Goal: Information Seeking & Learning: Learn about a topic

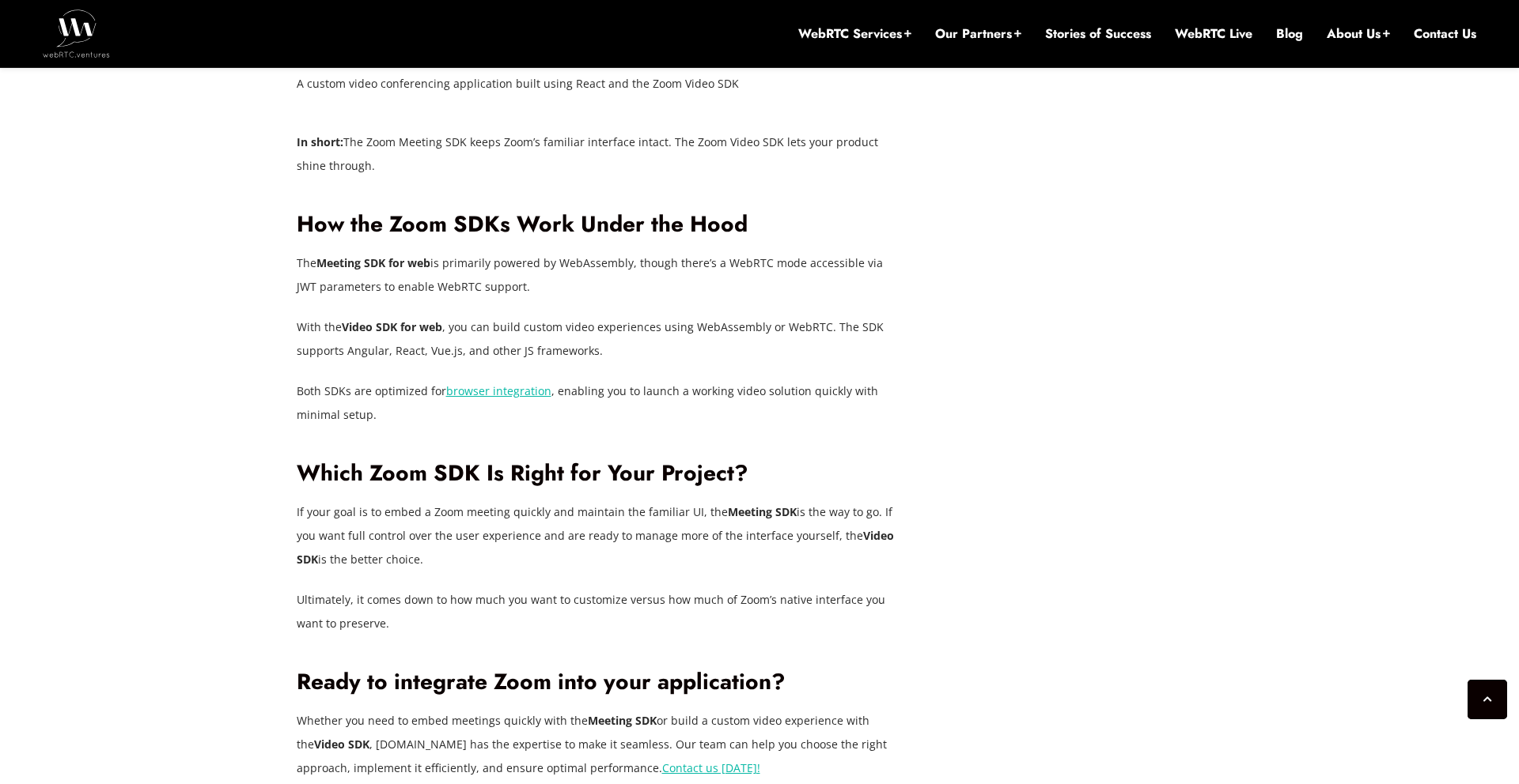
scroll to position [3115, 0]
click at [493, 250] on p "The Meeting SDK for web is primarily powered by WebAssembly, though there’s a W…" at bounding box center [601, 273] width 609 height 47
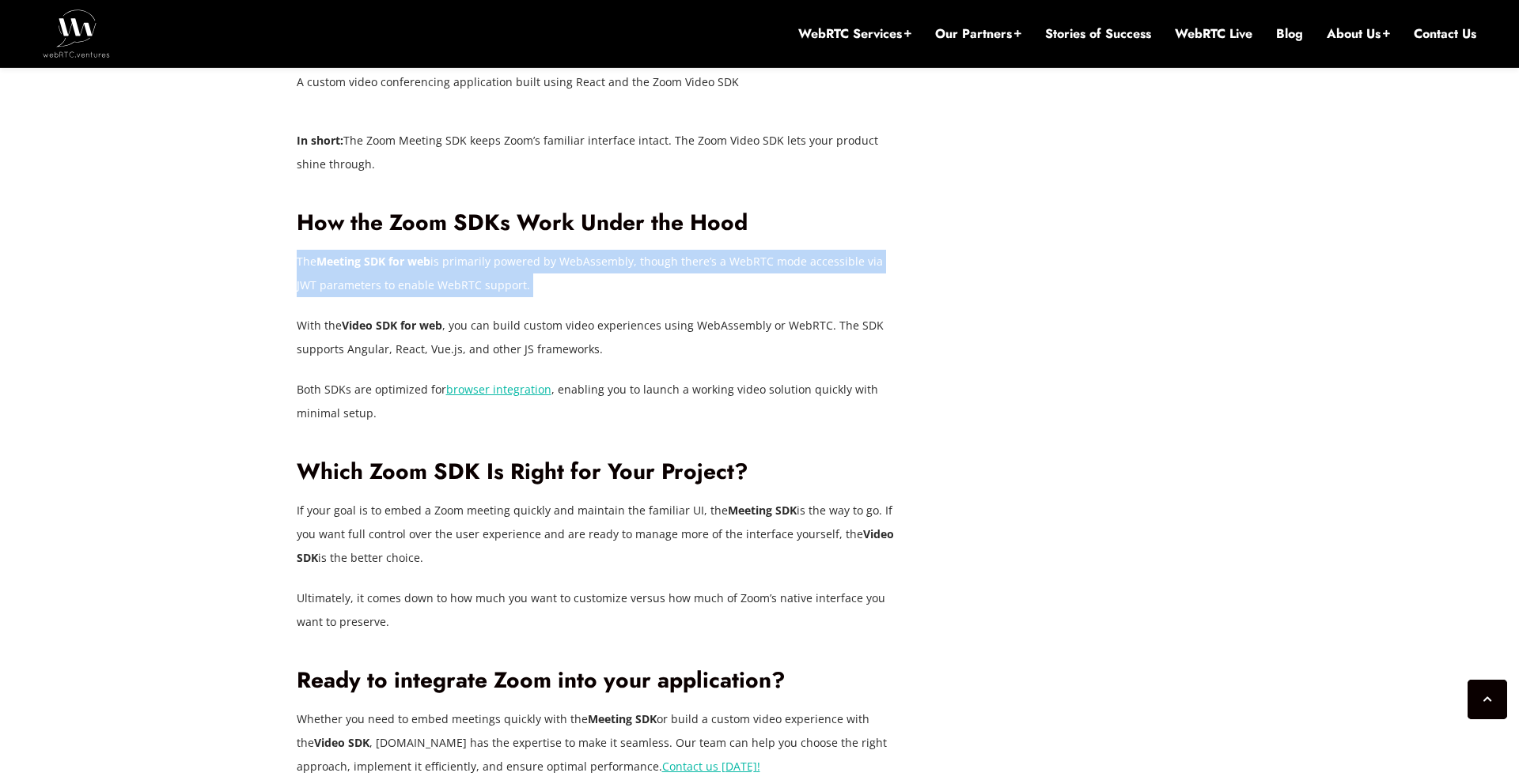
click at [493, 250] on p "The Meeting SDK for web is primarily powered by WebAssembly, though there’s a W…" at bounding box center [601, 273] width 609 height 47
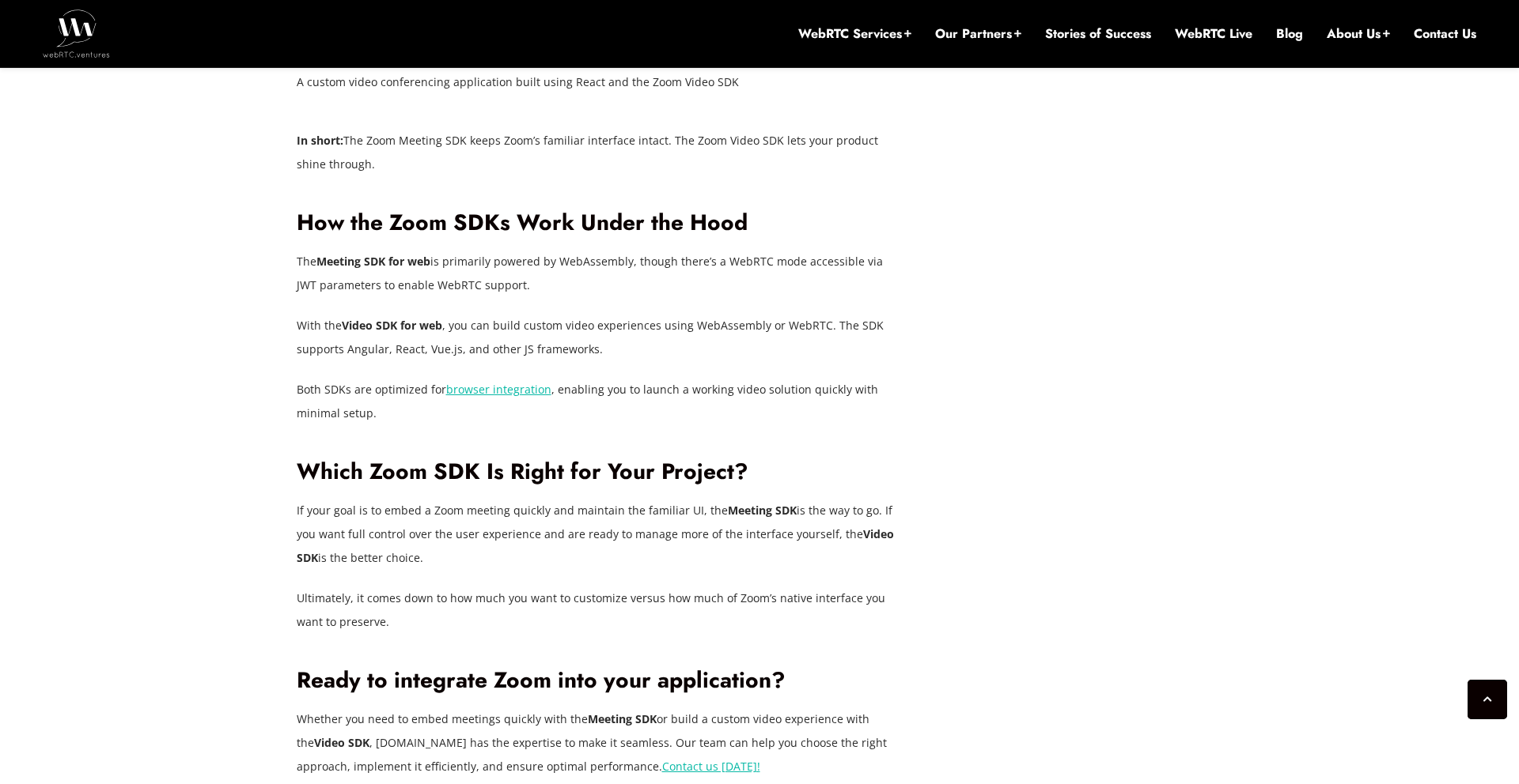
click at [522, 314] on p "With the Video SDK for web , you can build custom video experiences using WebAs…" at bounding box center [601, 337] width 609 height 47
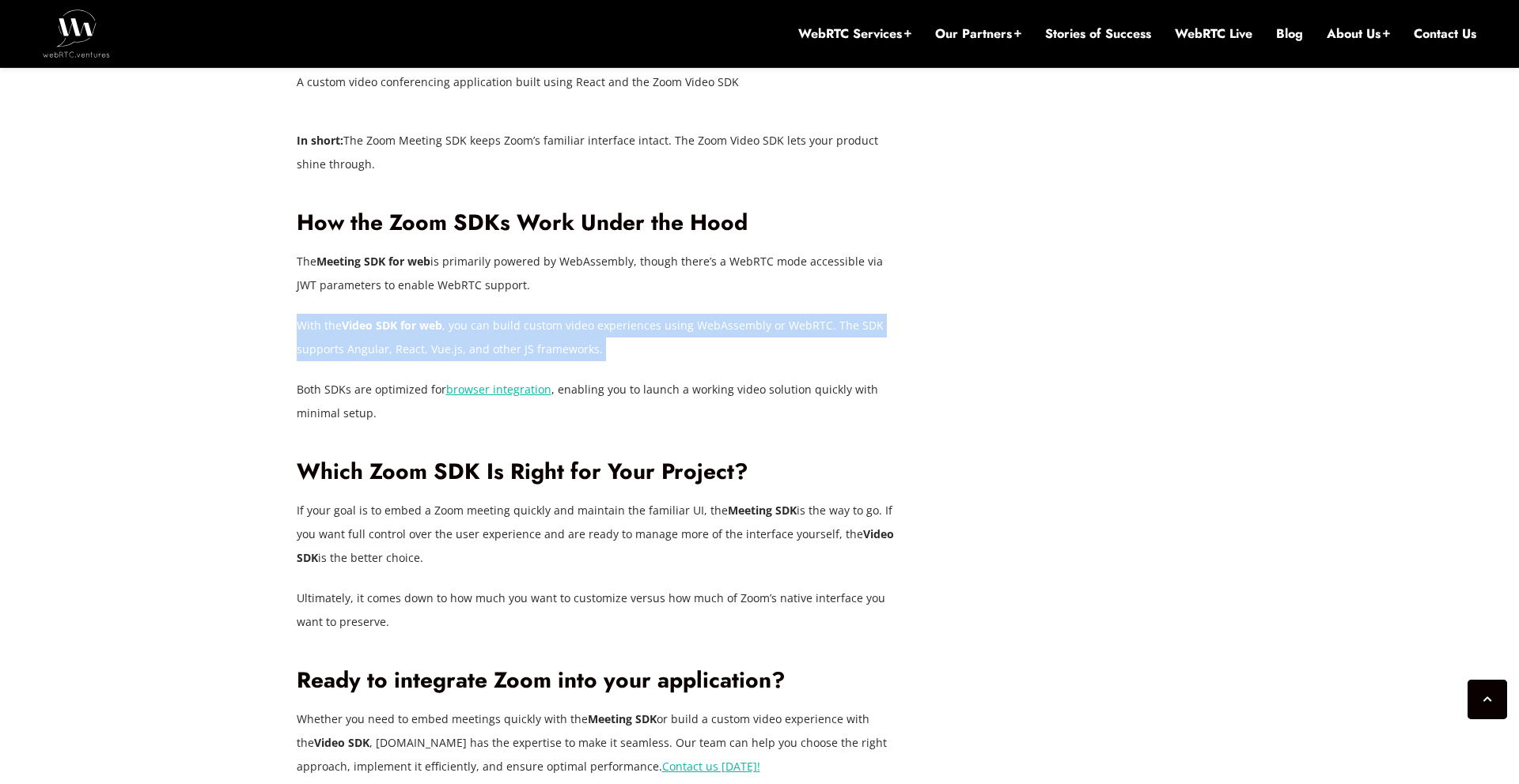
click at [522, 314] on p "With the Video SDK for web , you can build custom video experiences using WebAs…" at bounding box center [601, 337] width 609 height 47
click at [540, 314] on p "With the Video SDK for web , you can build custom video experiences using WebAs…" at bounding box center [601, 337] width 609 height 47
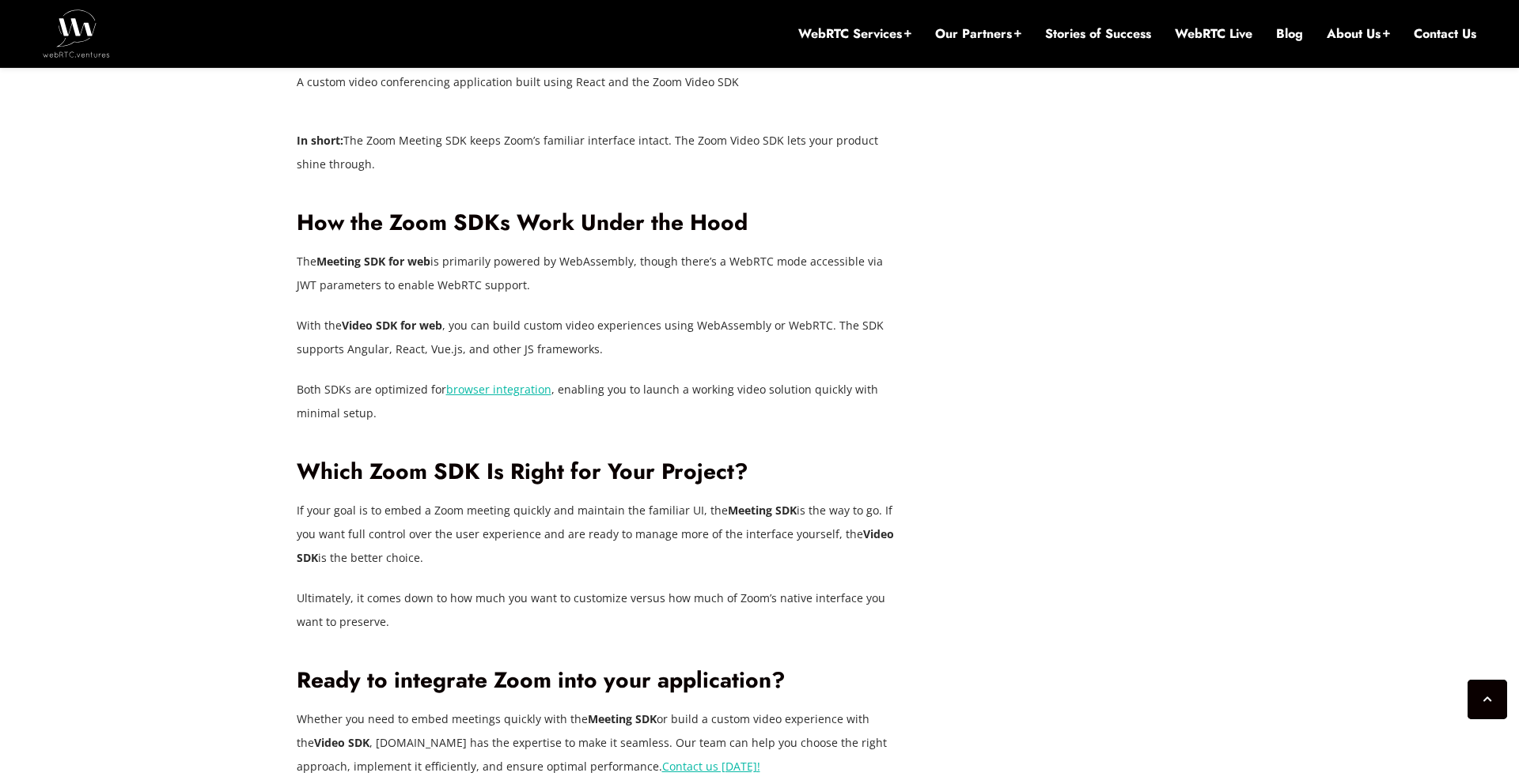
click at [453, 499] on p "If your goal is to embed a Zoom meeting quickly and maintain the familiar UI, t…" at bounding box center [601, 534] width 609 height 71
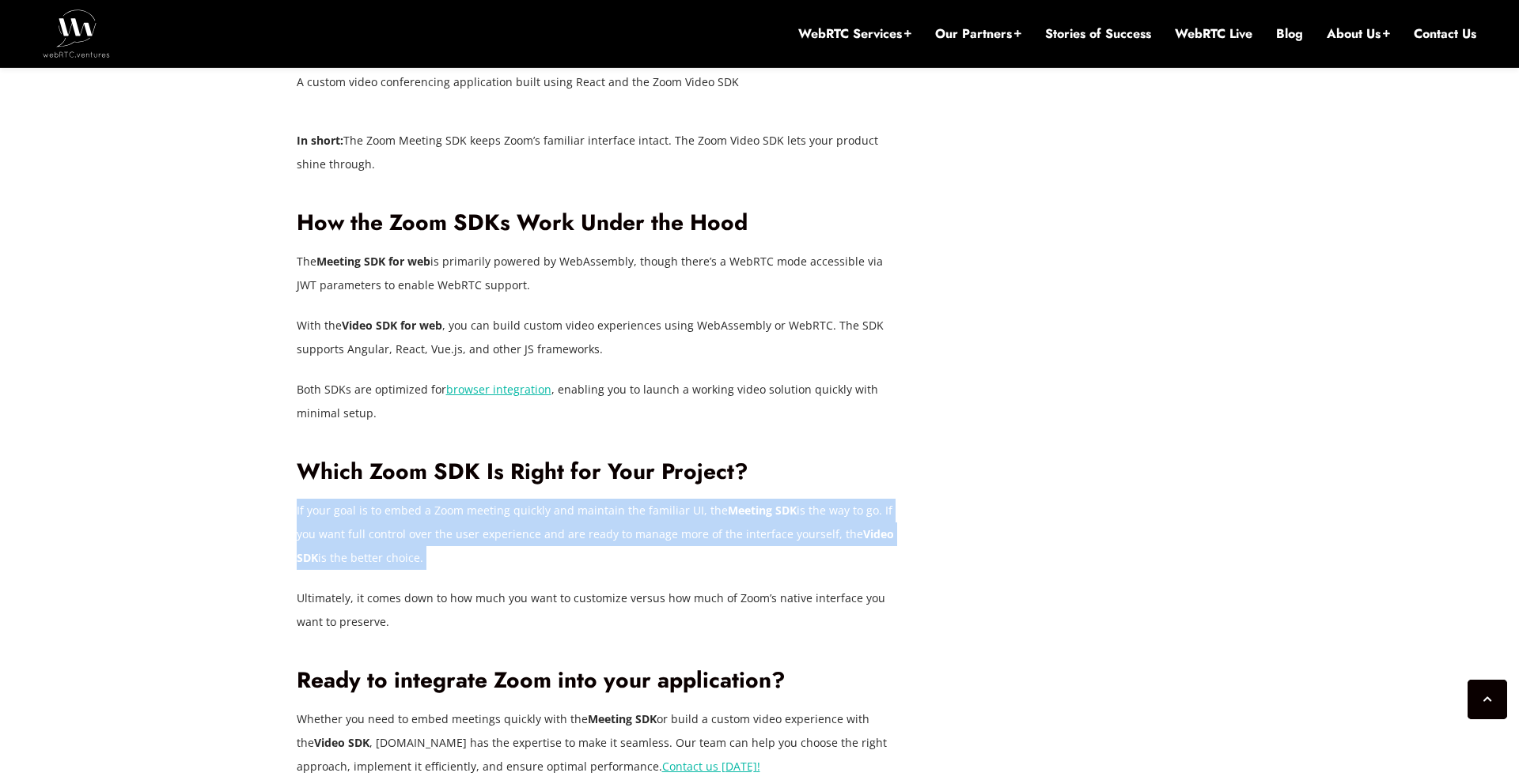
click at [453, 499] on p "If your goal is to embed a Zoom meeting quickly and maintain the familiar UI, t…" at bounding box center [601, 534] width 609 height 71
click at [477, 499] on p "If your goal is to embed a Zoom meeting quickly and maintain the familiar UI, t…" at bounding box center [601, 534] width 609 height 71
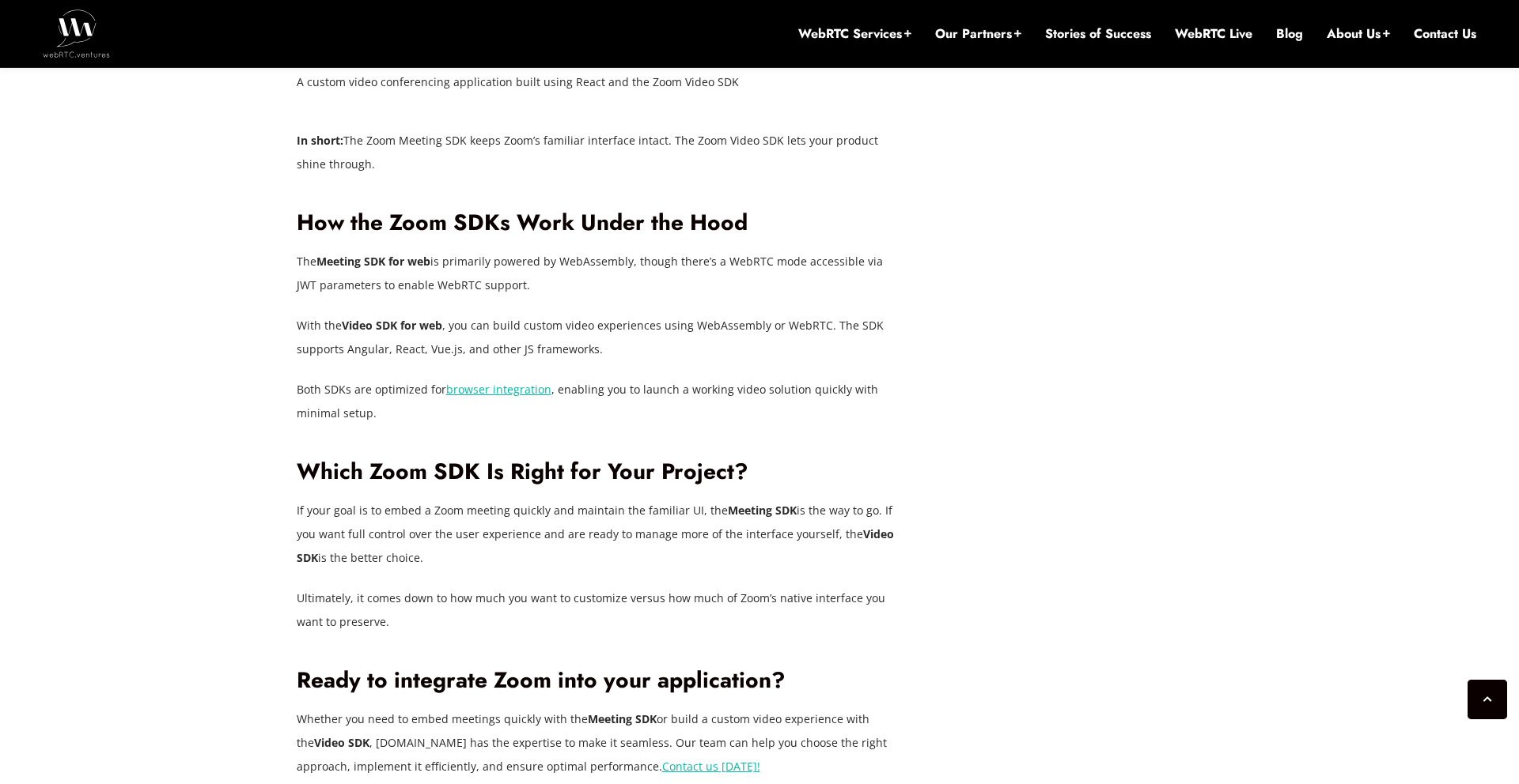
drag, startPoint x: 412, startPoint y: 514, endPoint x: 498, endPoint y: 532, distance: 87.9
click at [498, 532] on p "If your goal is to embed a Zoom meeting quickly and maintain the familiar UI, t…" at bounding box center [601, 534] width 609 height 71
click at [501, 515] on p "If your goal is to embed a Zoom meeting quickly and maintain the familiar UI, t…" at bounding box center [601, 534] width 609 height 71
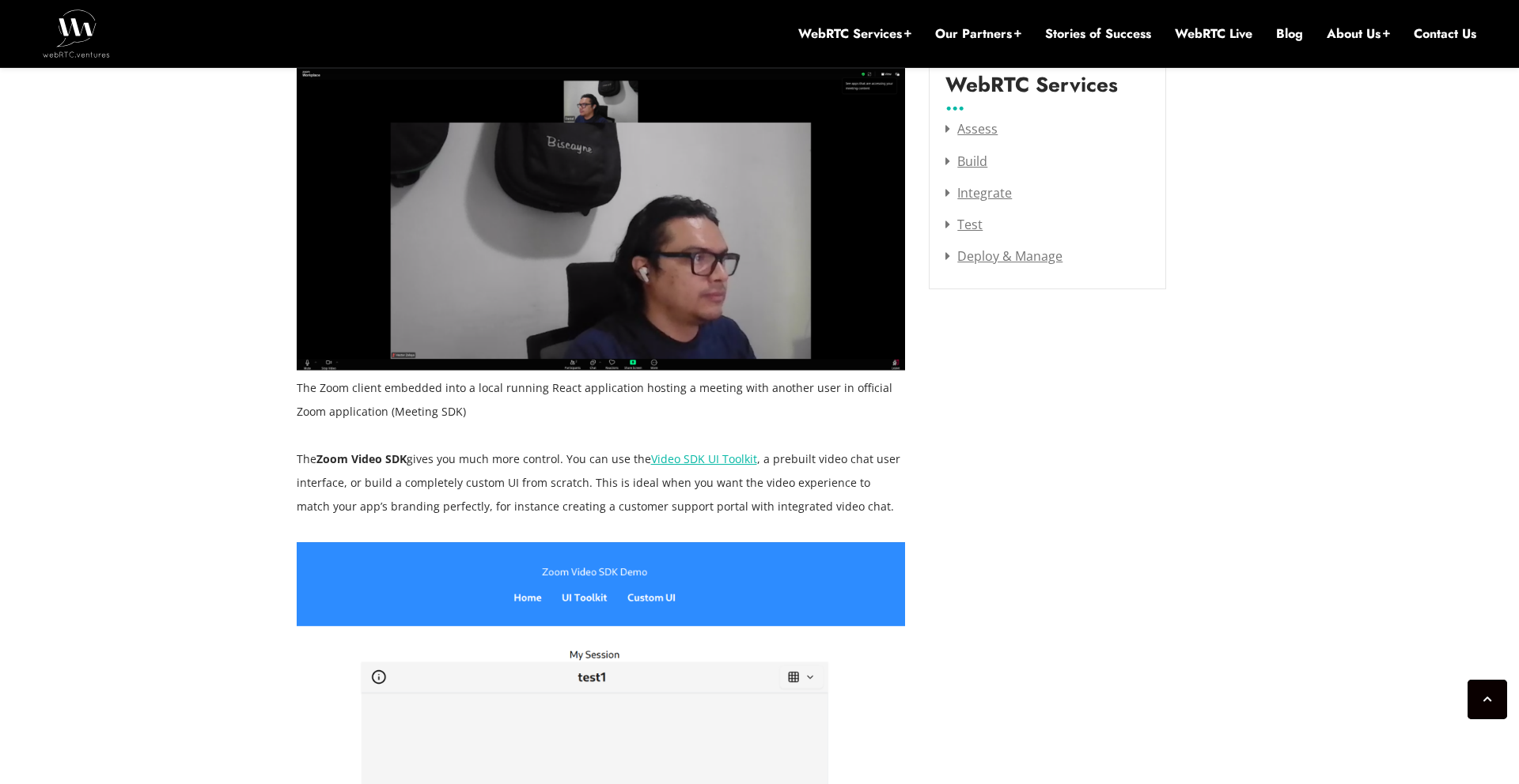
scroll to position [2094, 0]
